Goal: Transaction & Acquisition: Purchase product/service

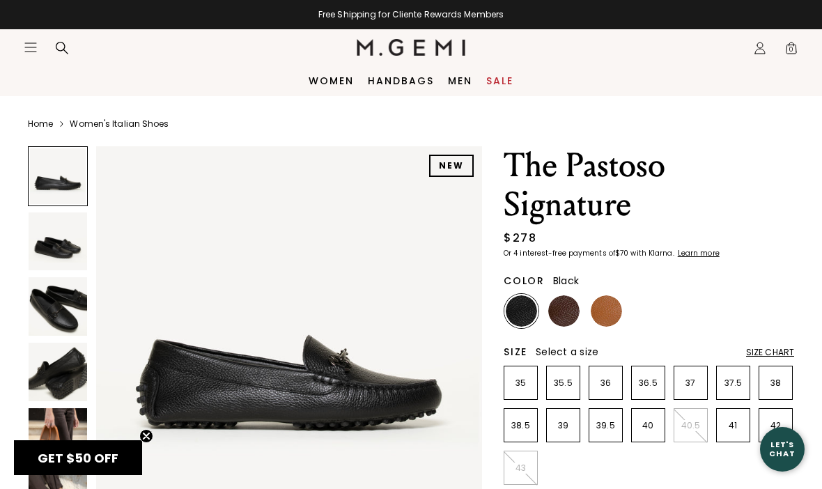
click at [612, 314] on img at bounding box center [606, 310] width 31 height 31
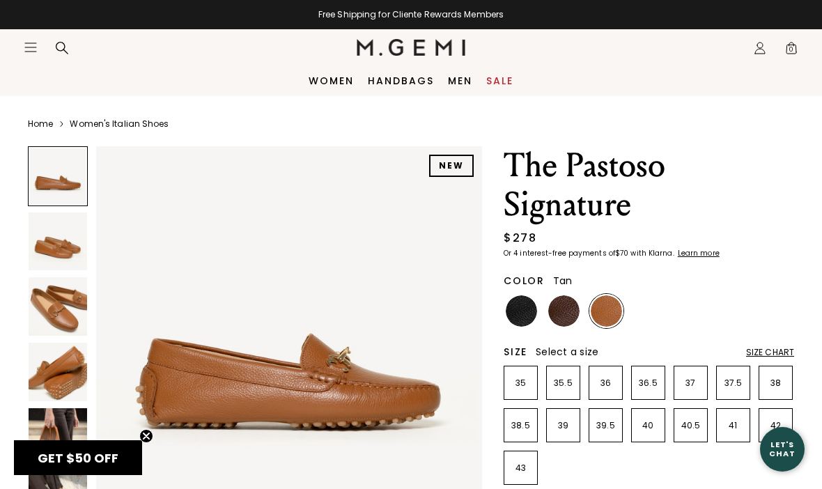
click at [411, 80] on link "Handbags" at bounding box center [401, 80] width 66 height 11
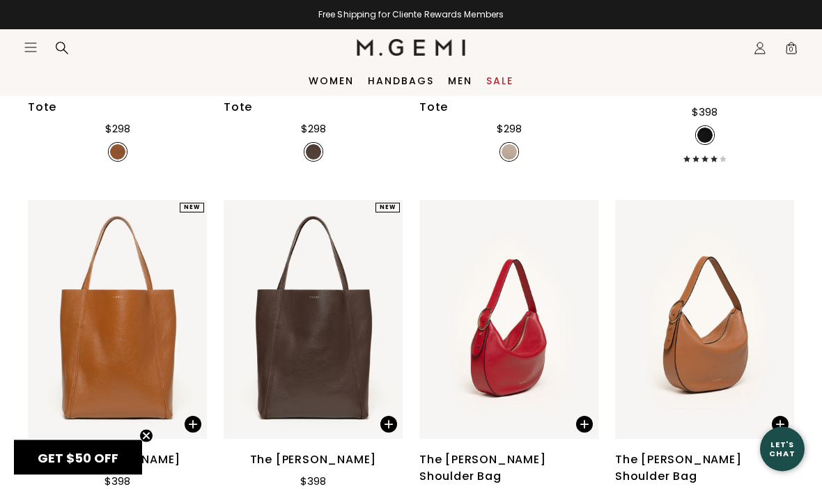
scroll to position [813, 0]
click at [506, 75] on link "Sale" at bounding box center [499, 80] width 27 height 11
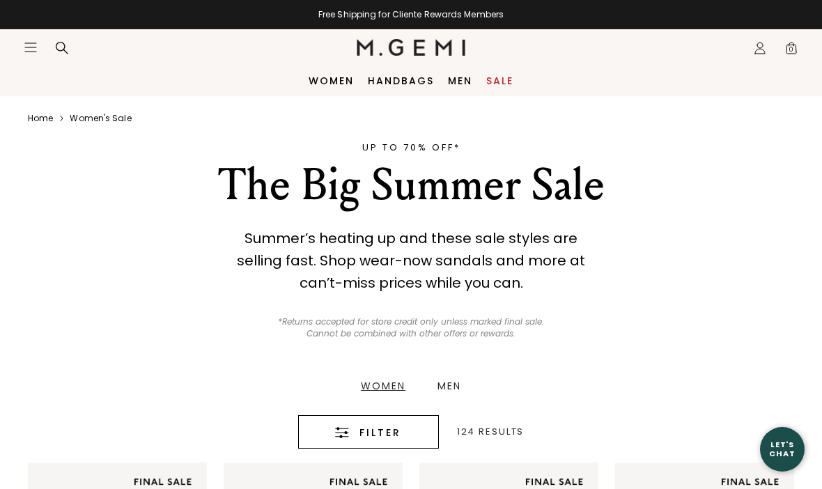
click at [385, 424] on span "Filter" at bounding box center [380, 432] width 42 height 17
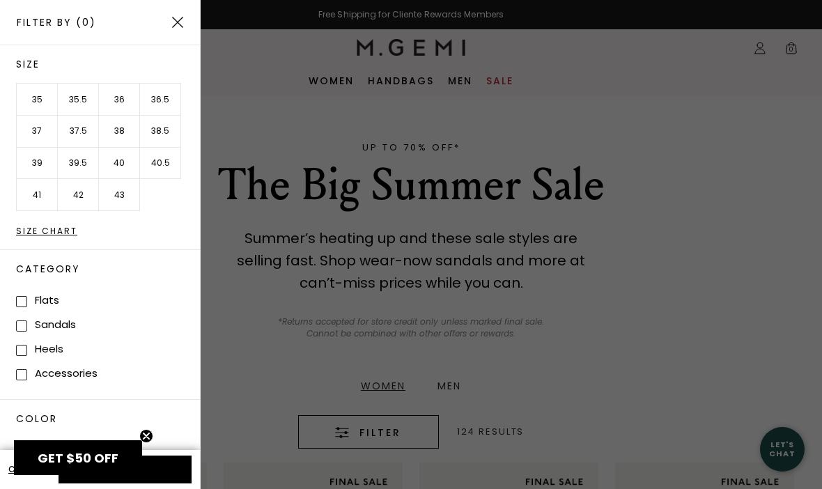
click at [167, 95] on li "36.5" at bounding box center [160, 100] width 41 height 32
click at [31, 123] on li "37" at bounding box center [37, 132] width 41 height 32
click at [172, 469] on button "Apply (2)" at bounding box center [125, 470] width 133 height 28
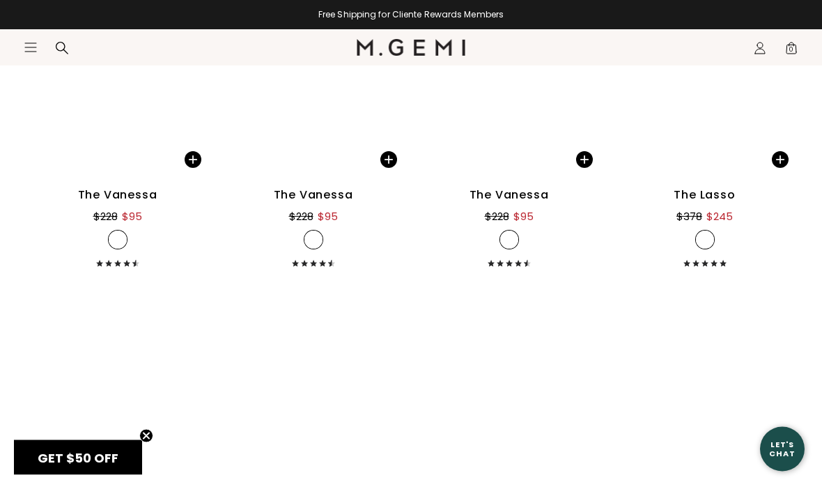
scroll to position [2743, 0]
